Goal: Task Accomplishment & Management: Manage account settings

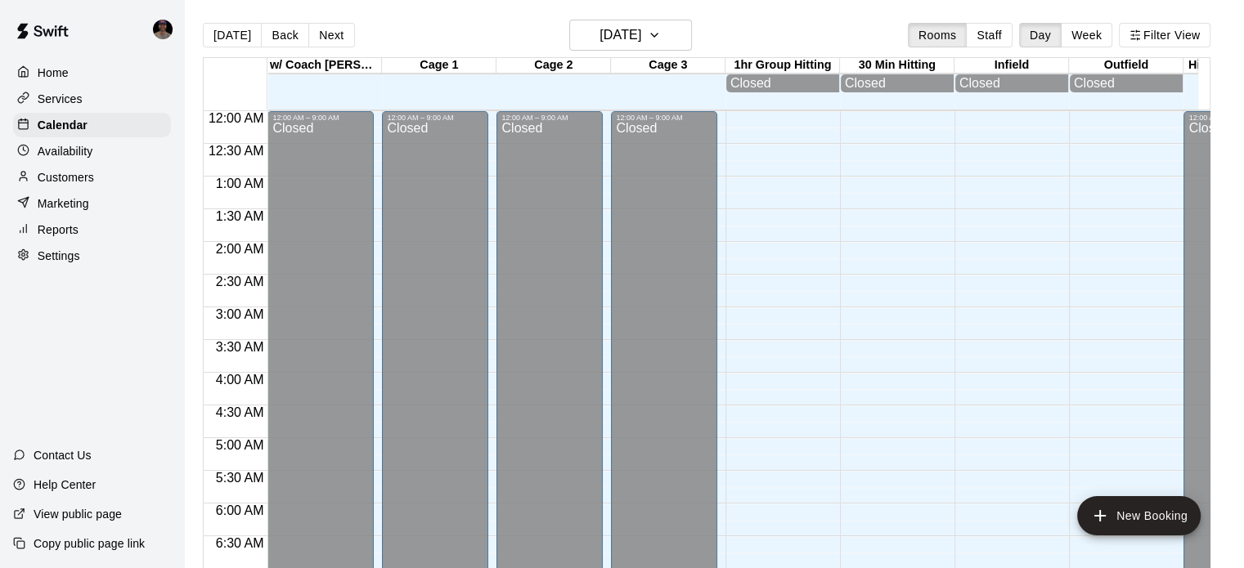
scroll to position [690, 0]
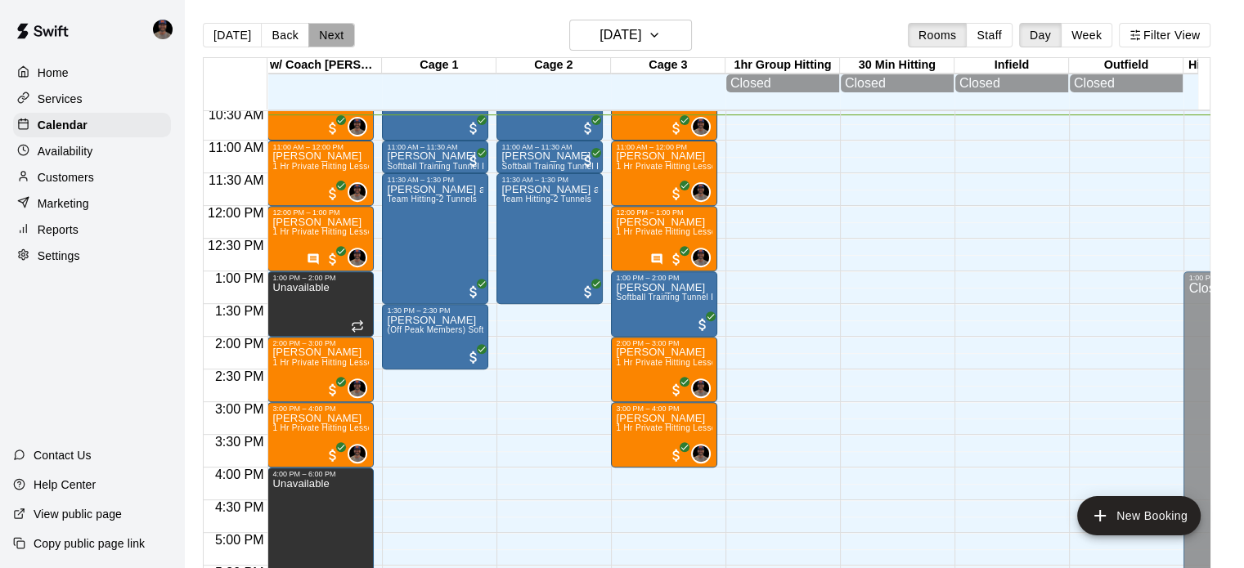
click at [328, 34] on button "Next" at bounding box center [331, 35] width 46 height 25
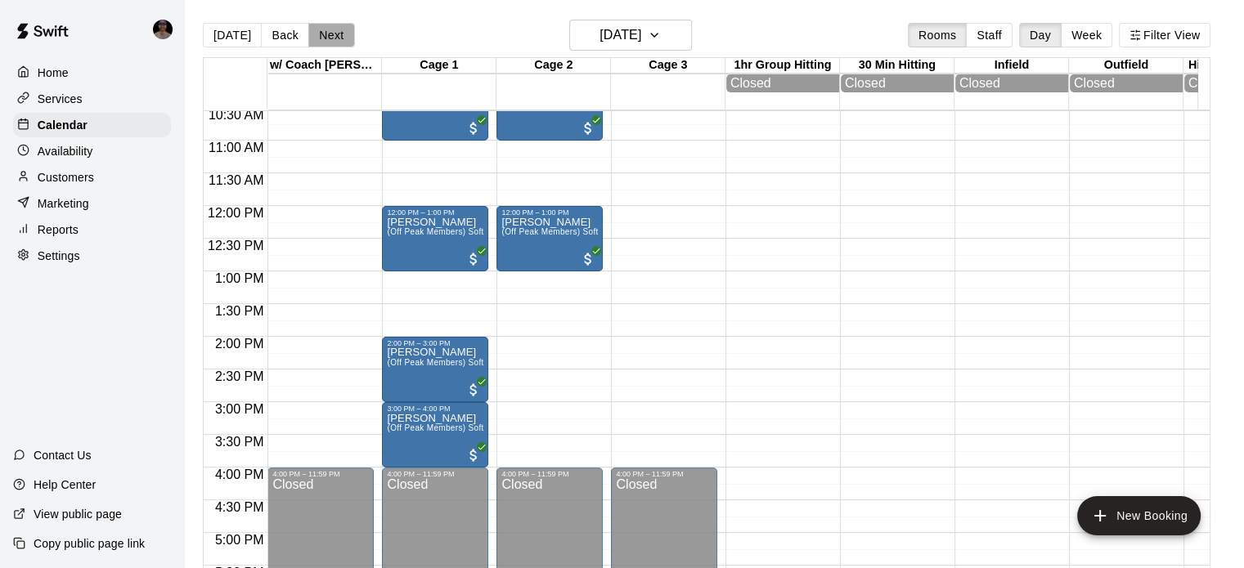
click at [328, 34] on button "Next" at bounding box center [331, 35] width 46 height 25
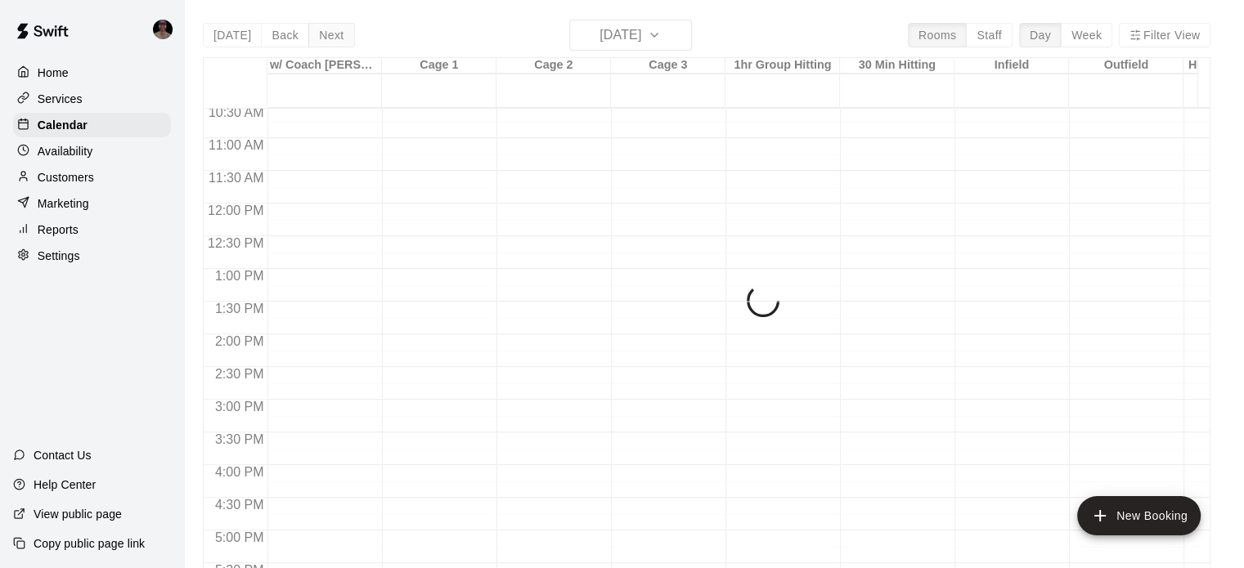
click at [328, 34] on div "[DATE] Back [DATE][DATE] Rooms Staff Day Week Filter View w/ Coach [PERSON_NAME…" at bounding box center [706, 304] width 1007 height 568
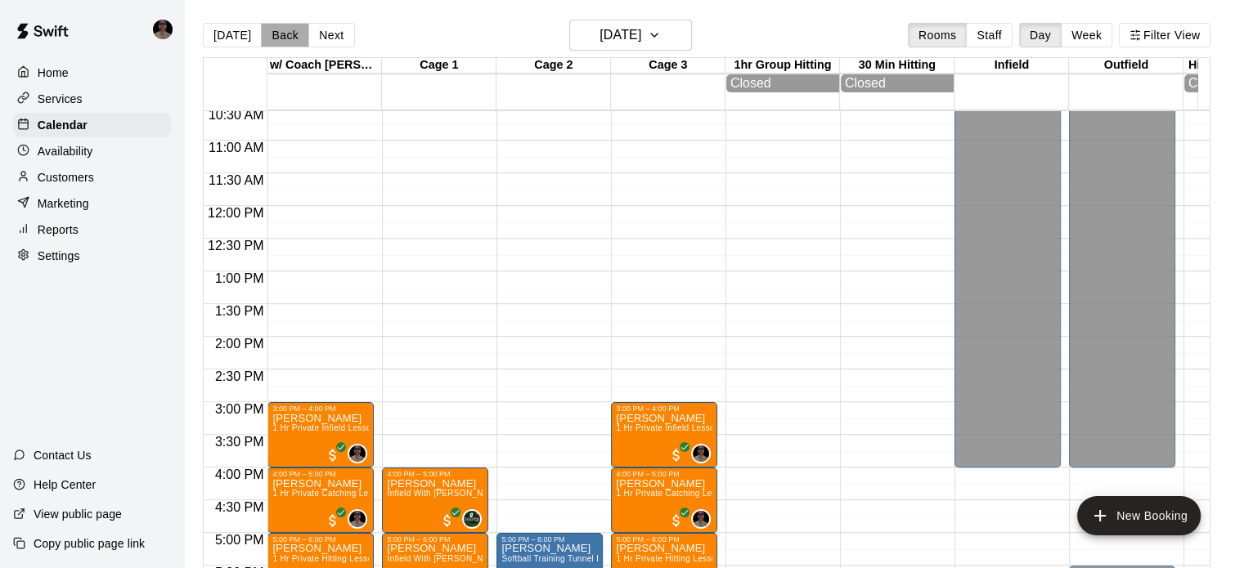
click at [278, 41] on button "Back" at bounding box center [285, 35] width 48 height 25
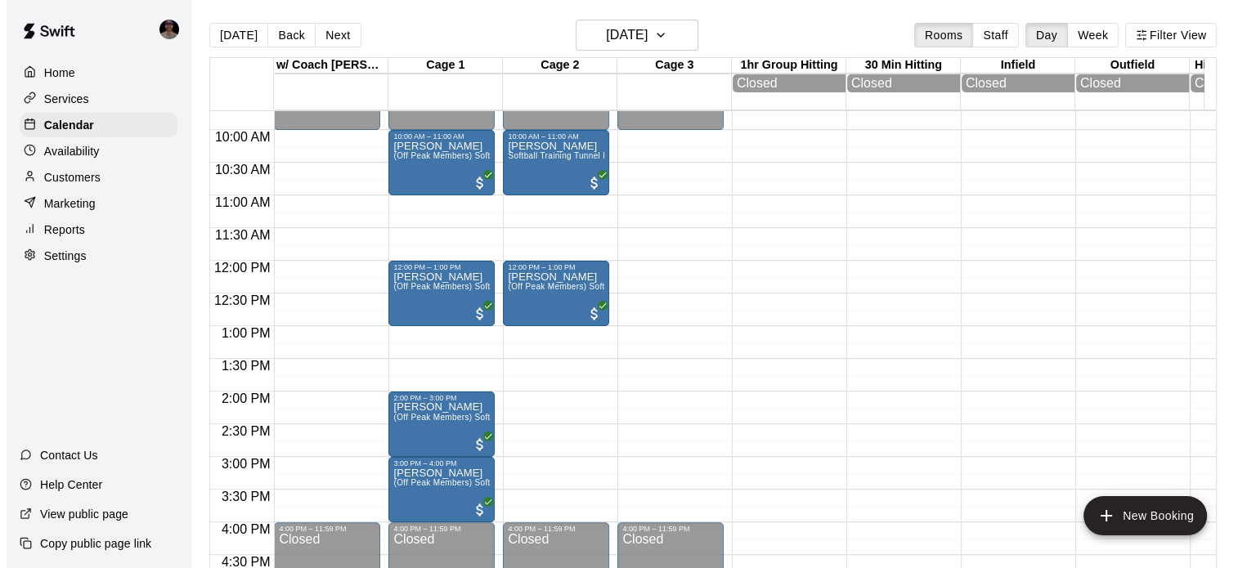
scroll to position [662, 0]
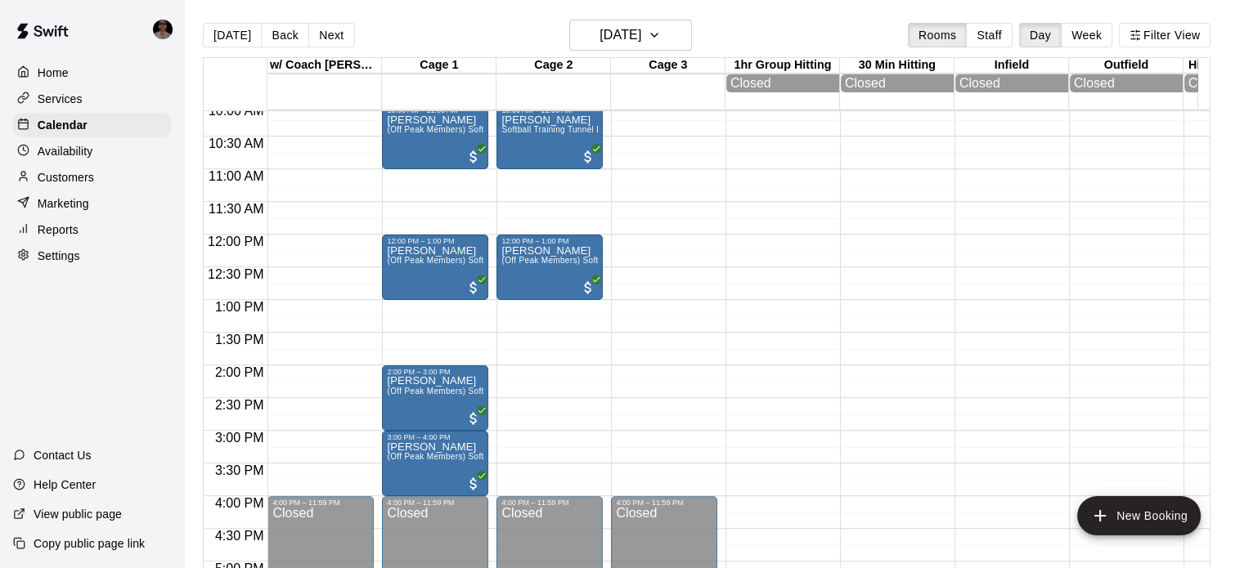
click at [221, 20] on div "[DATE] Back [DATE][DATE] Rooms Staff Day Week Filter View" at bounding box center [706, 39] width 1007 height 38
click at [223, 37] on button "[DATE]" at bounding box center [232, 35] width 59 height 25
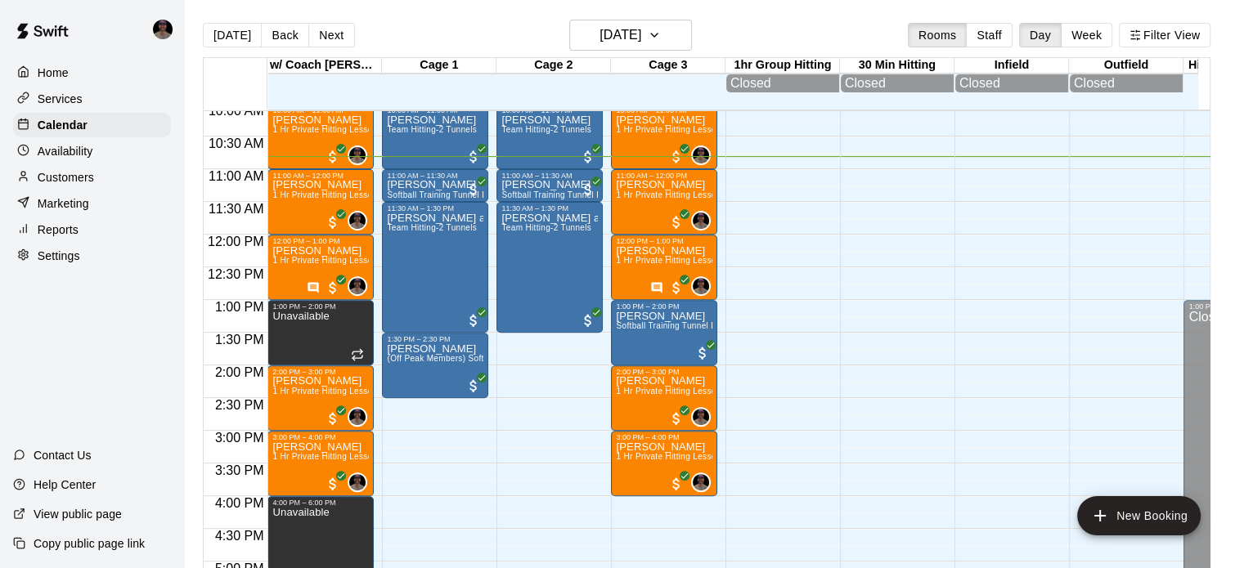
click at [70, 186] on p "Customers" at bounding box center [66, 177] width 56 height 16
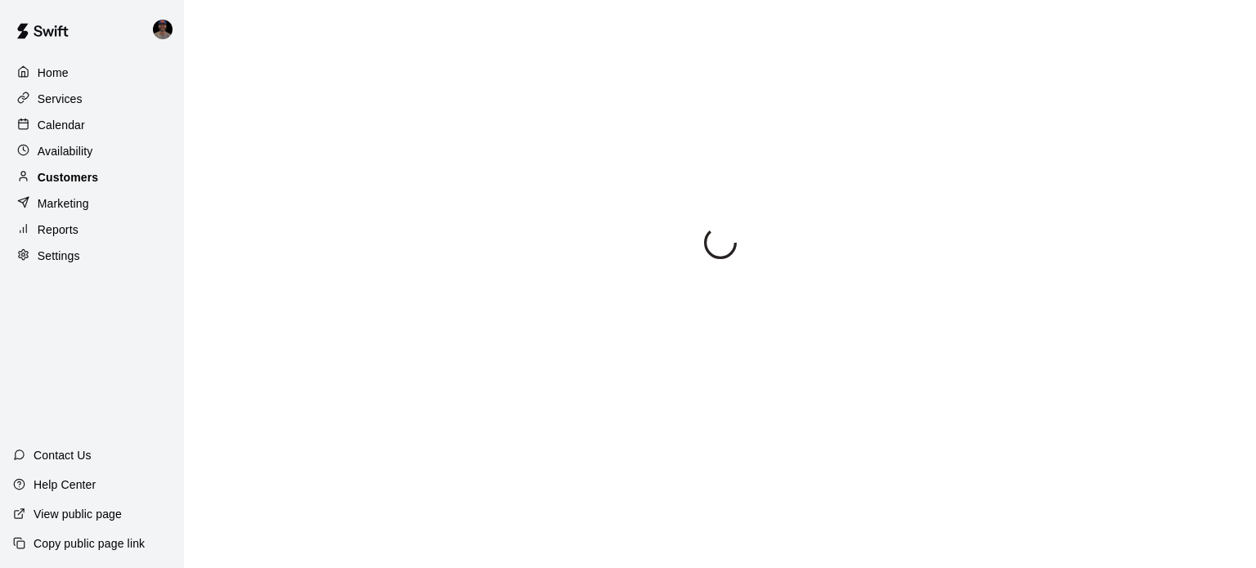
click at [70, 186] on p "Customers" at bounding box center [68, 177] width 61 height 16
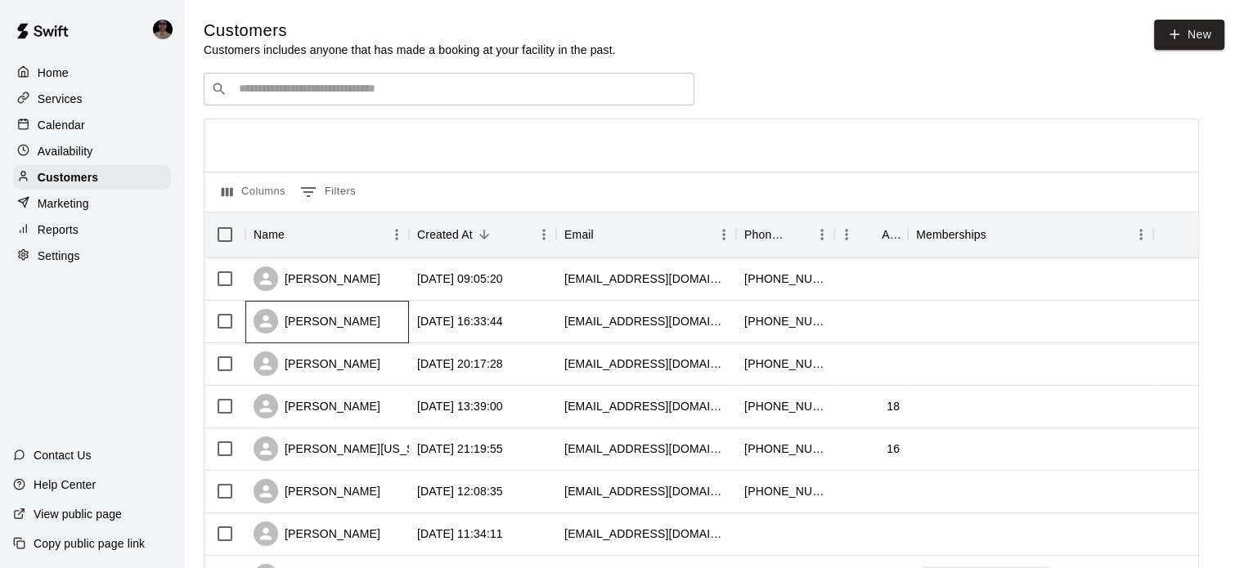
click at [320, 323] on div "[PERSON_NAME]" at bounding box center [316, 321] width 127 height 25
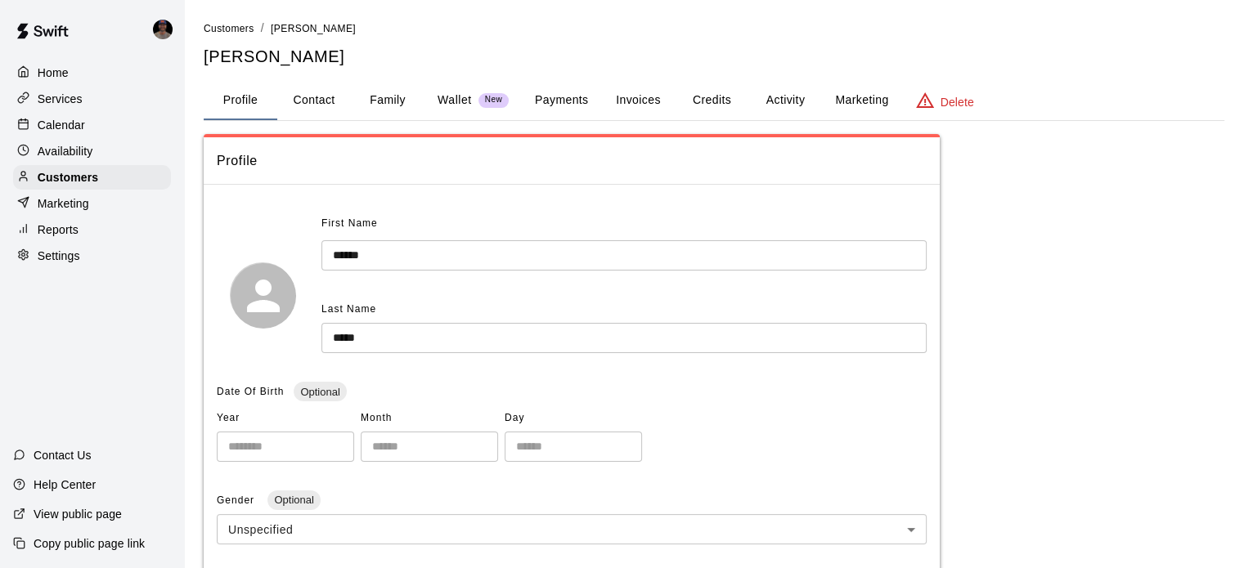
click at [325, 97] on button "Contact" at bounding box center [314, 100] width 74 height 39
select select "**"
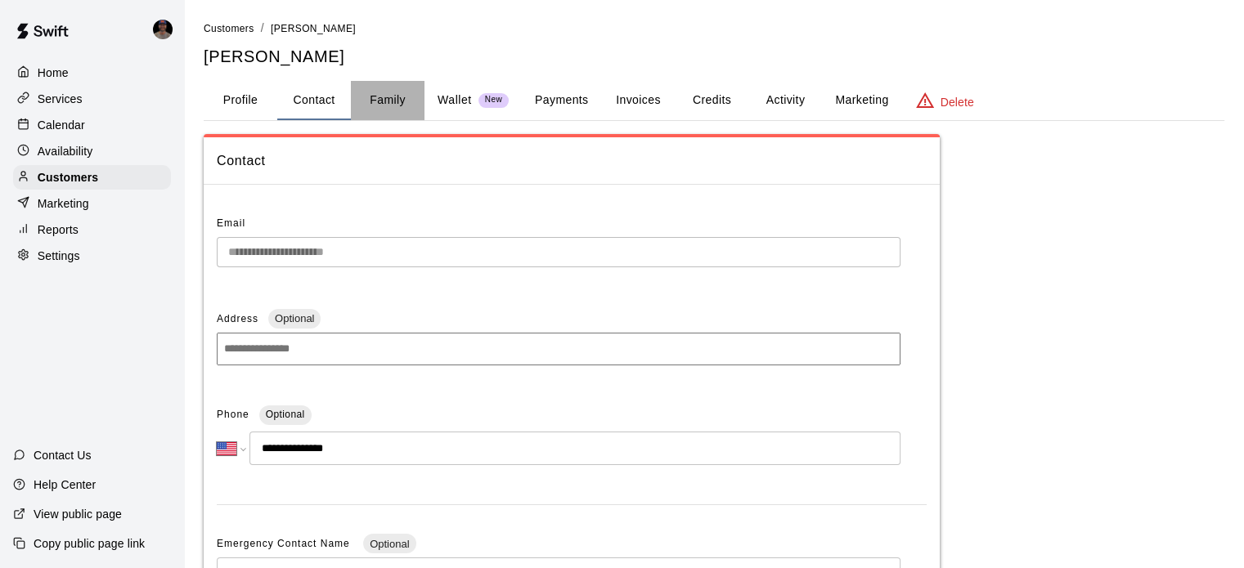
click at [384, 97] on button "Family" at bounding box center [388, 100] width 74 height 39
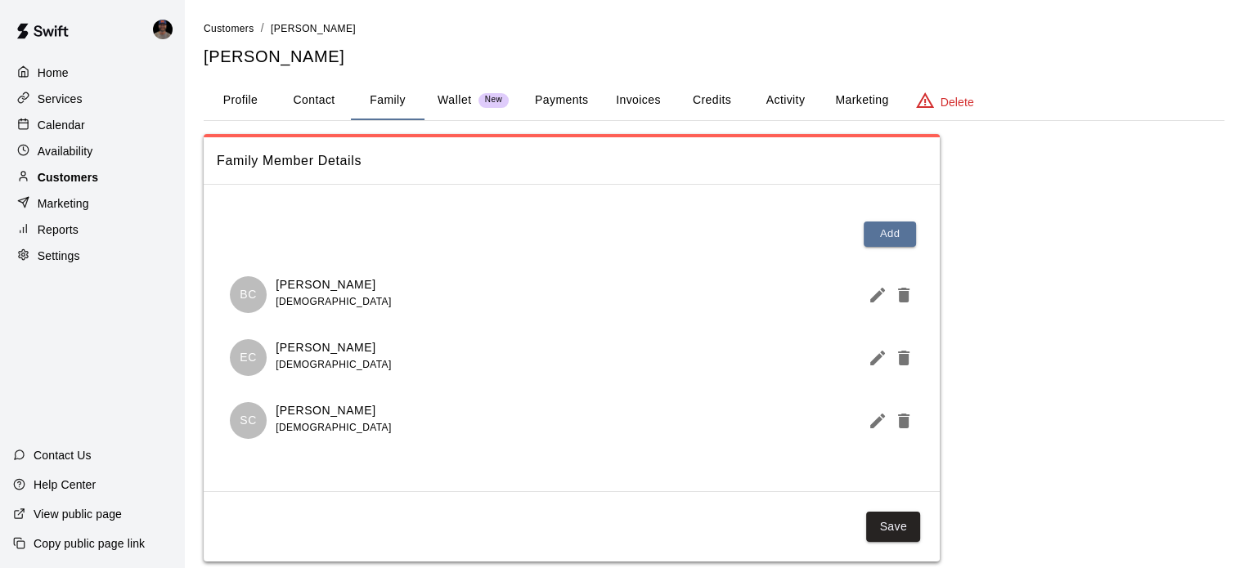
click at [54, 182] on p "Customers" at bounding box center [68, 177] width 61 height 16
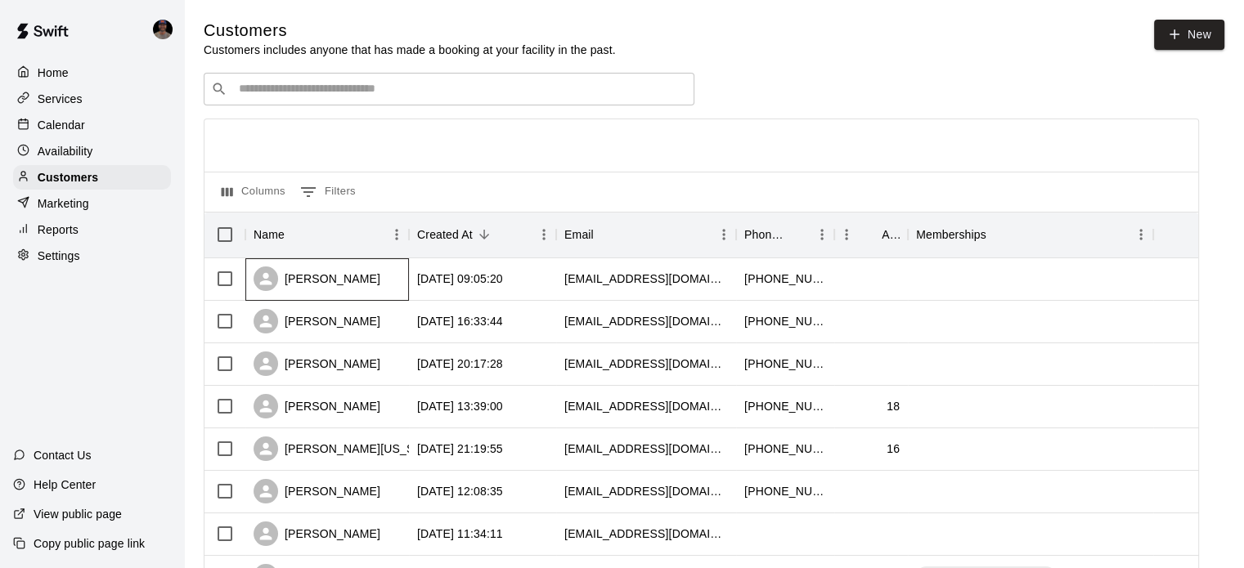
click at [308, 284] on div "[PERSON_NAME]" at bounding box center [316, 279] width 127 height 25
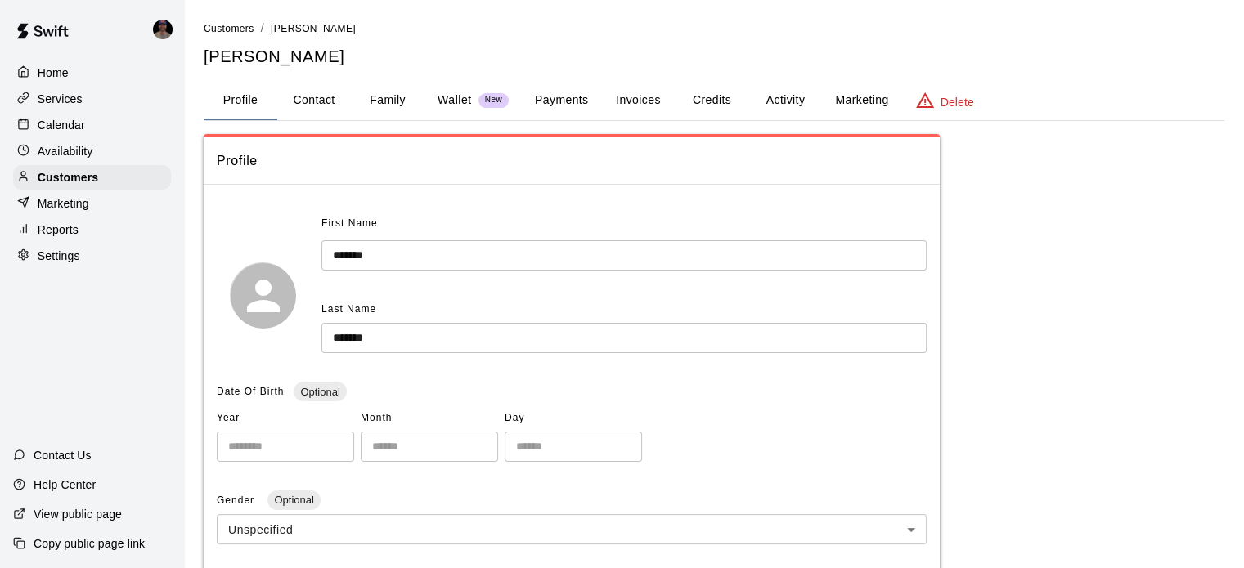
click at [390, 107] on button "Family" at bounding box center [388, 100] width 74 height 39
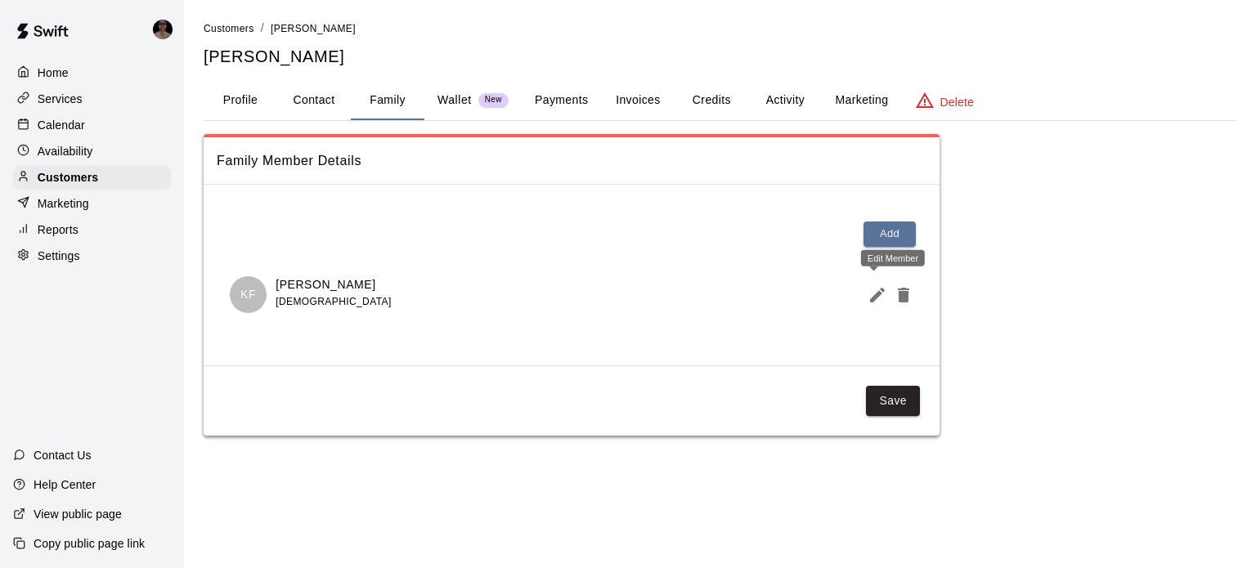
click at [873, 298] on icon "Edit Member" at bounding box center [877, 295] width 15 height 15
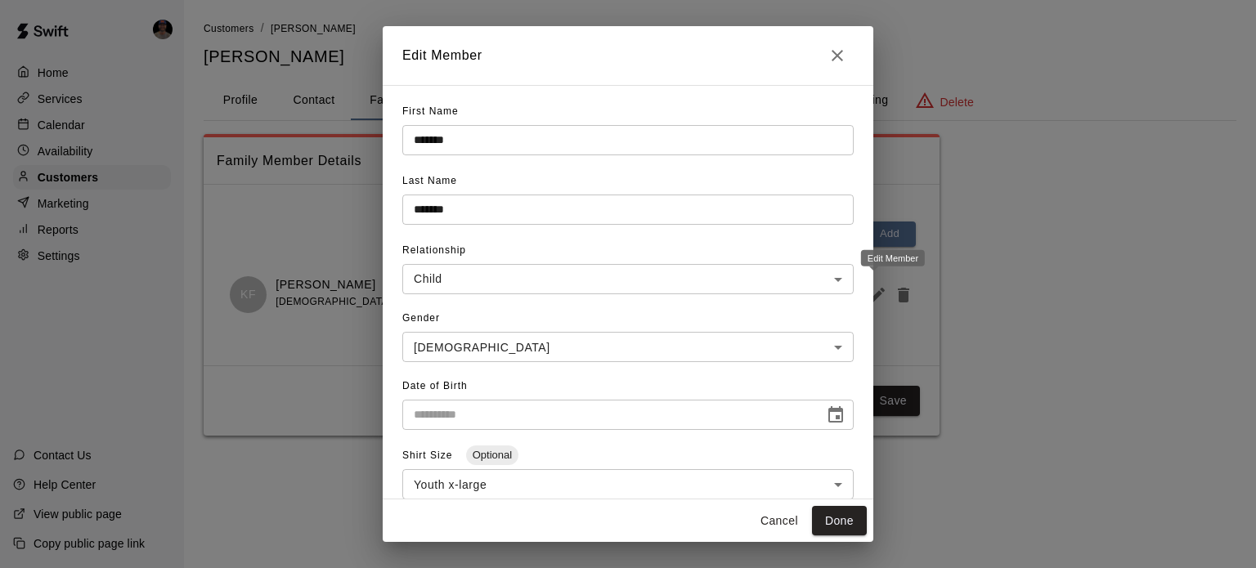
type input "**********"
click at [845, 61] on icon "Close" at bounding box center [838, 56] width 20 height 20
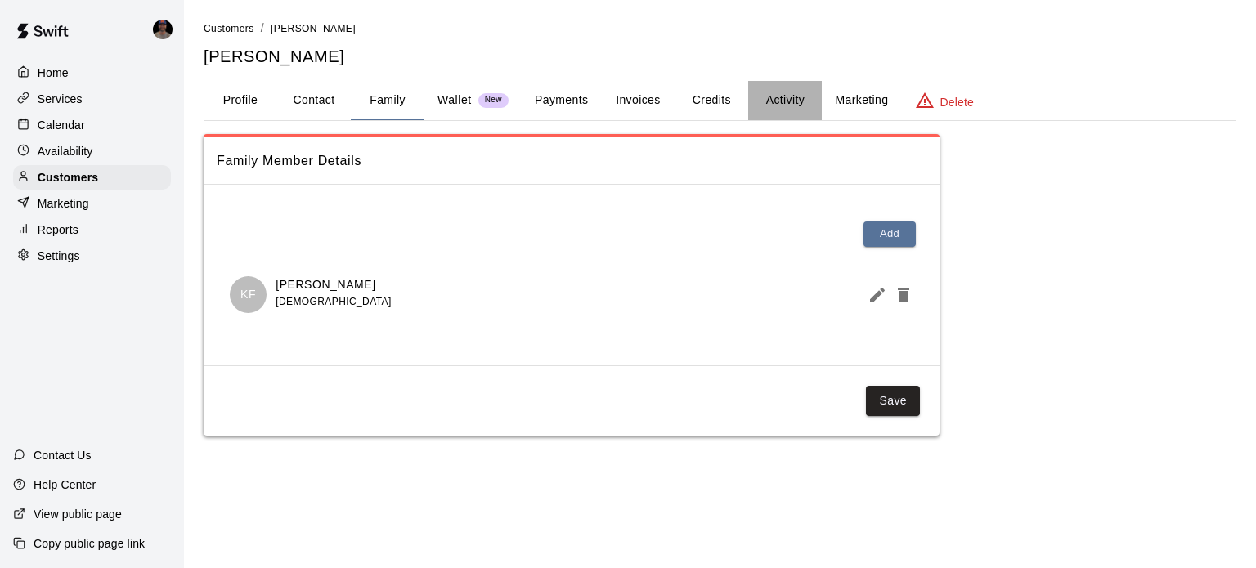
click at [793, 97] on button "Activity" at bounding box center [785, 100] width 74 height 39
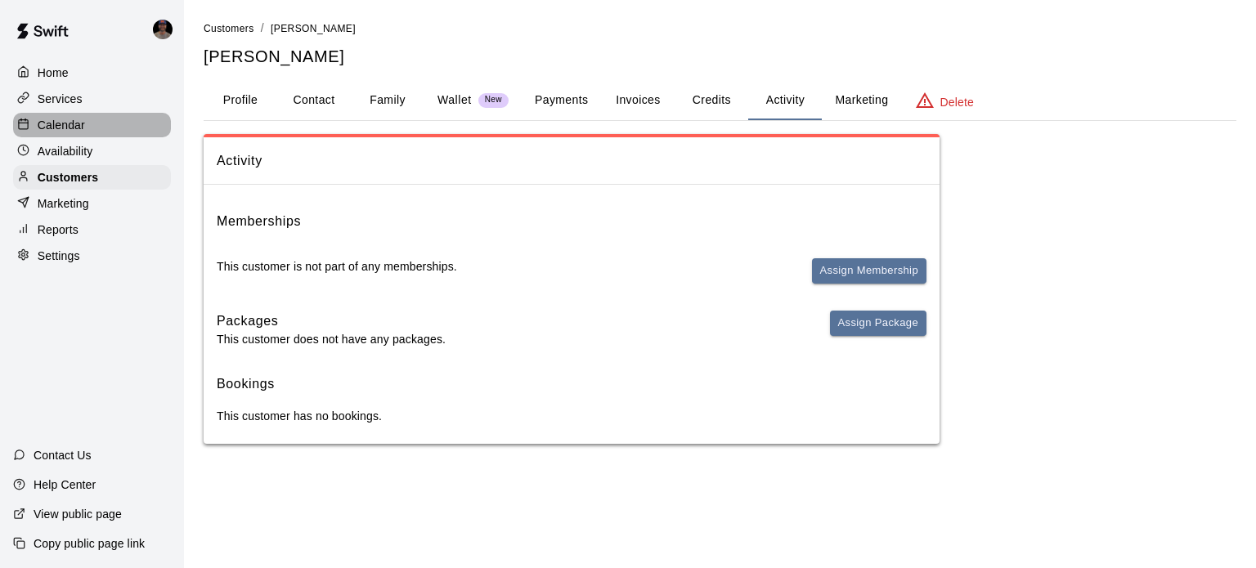
click at [86, 133] on div "Calendar" at bounding box center [92, 125] width 158 height 25
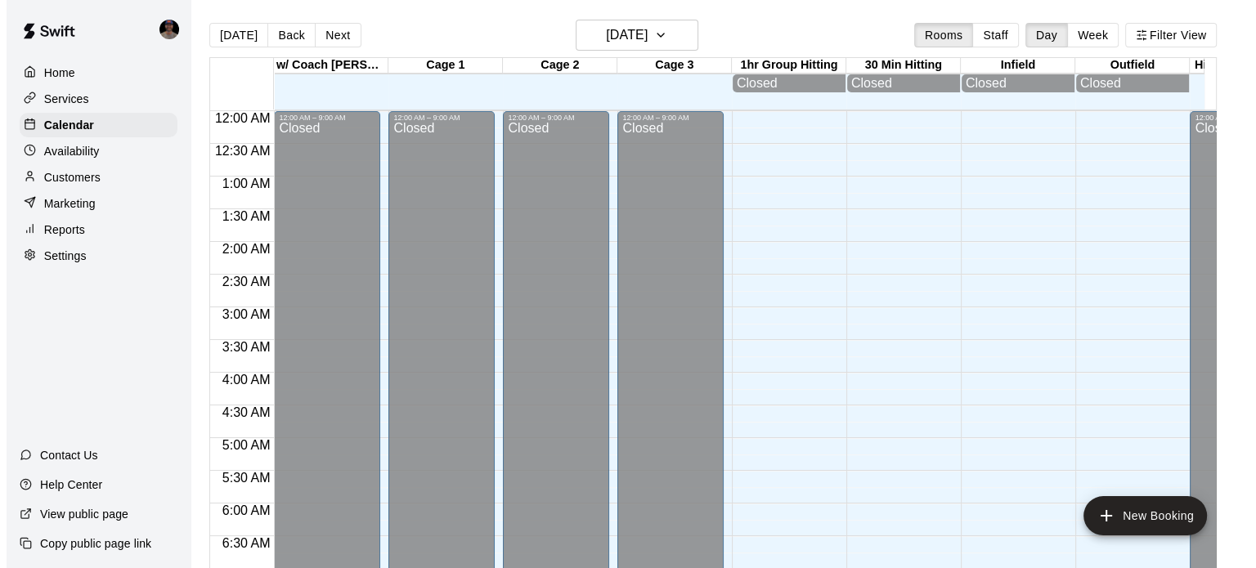
scroll to position [708, 0]
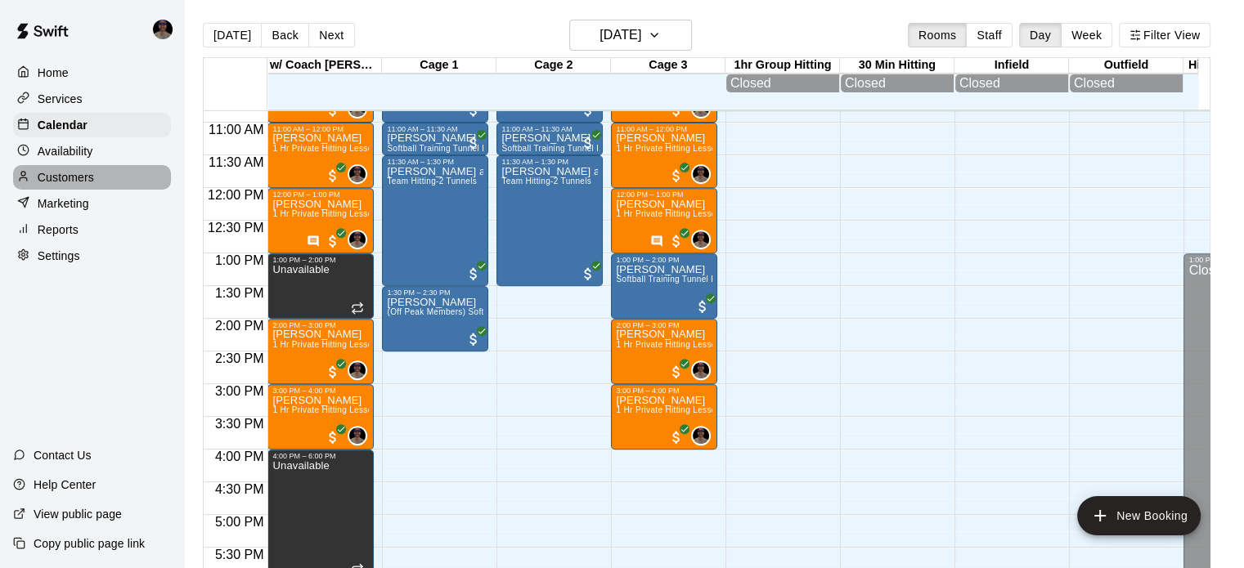
click at [92, 186] on p "Customers" at bounding box center [66, 177] width 56 height 16
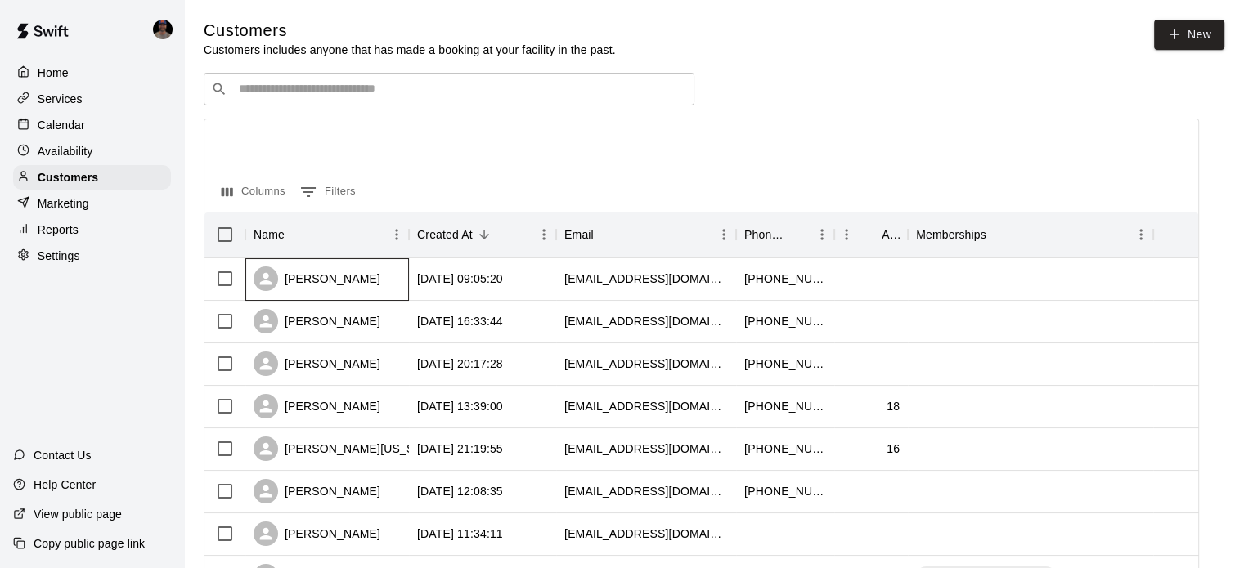
click at [357, 282] on div "[PERSON_NAME]" at bounding box center [316, 279] width 127 height 25
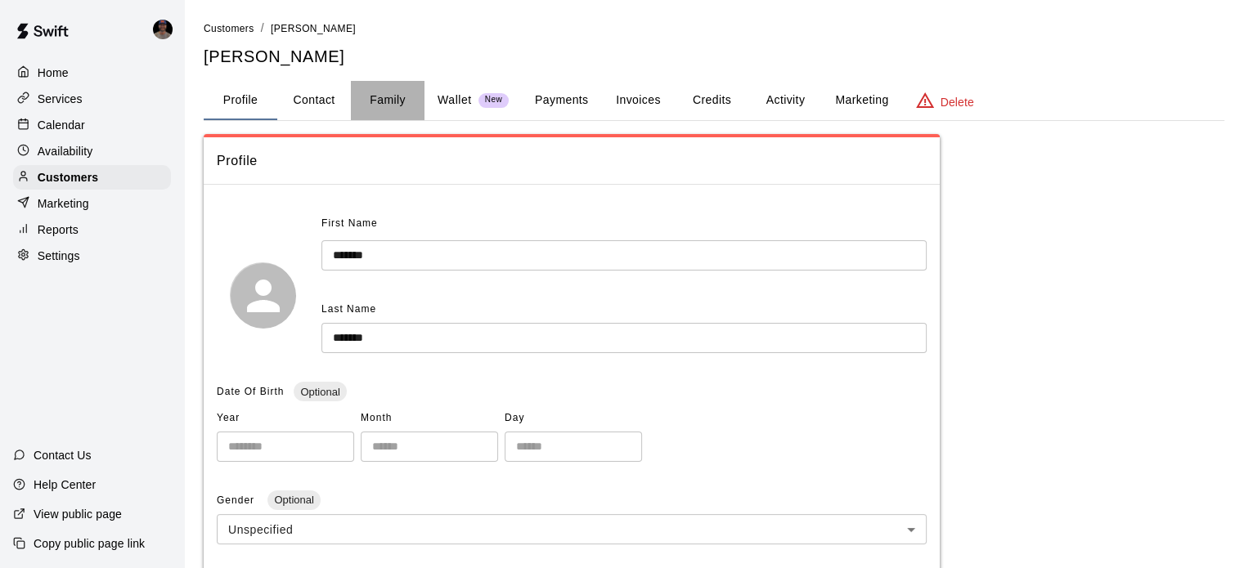
click at [392, 95] on button "Family" at bounding box center [388, 100] width 74 height 39
